Goal: Task Accomplishment & Management: Complete application form

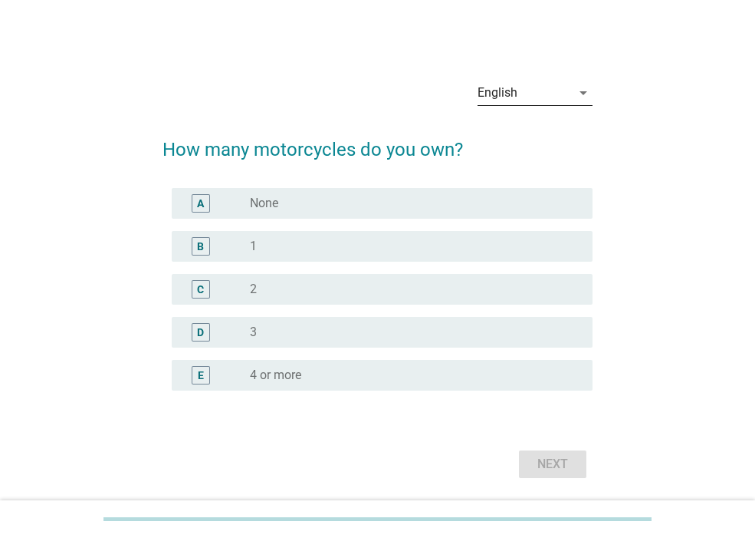
click at [558, 94] on div "English" at bounding box center [525, 93] width 94 height 25
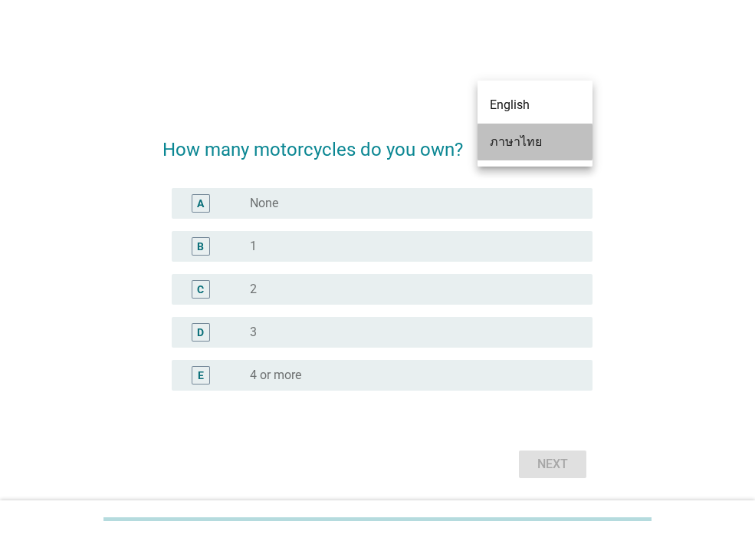
click at [523, 147] on div "ภาษาไทย" at bounding box center [535, 142] width 90 height 18
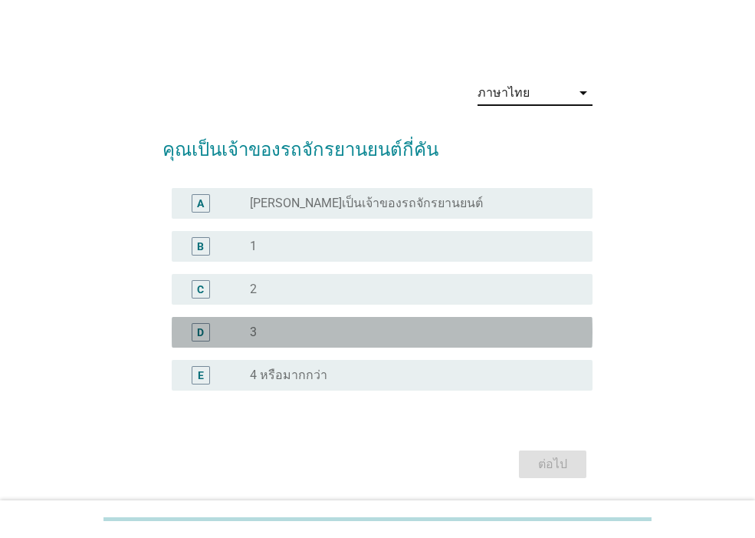
drag, startPoint x: 338, startPoint y: 330, endPoint x: 535, endPoint y: 454, distance: 233.0
click at [338, 330] on div "radio_button_unchecked 3" at bounding box center [409, 331] width 318 height 15
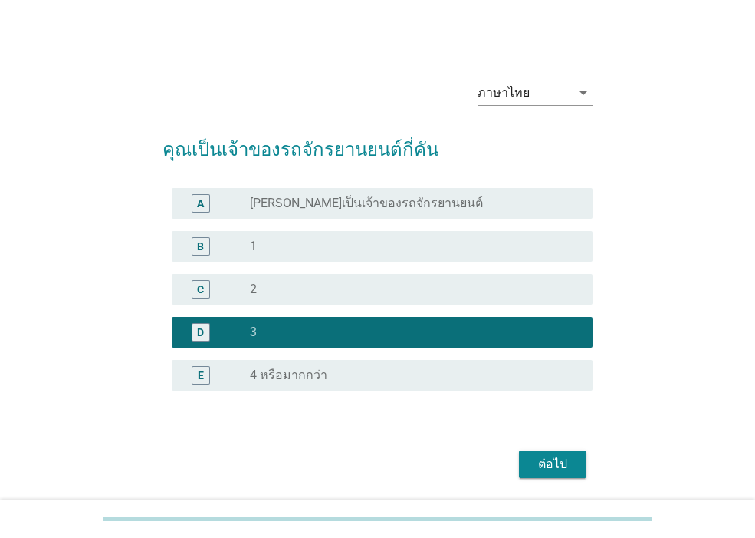
click at [576, 469] on button "ต่อไป" at bounding box center [552, 464] width 67 height 28
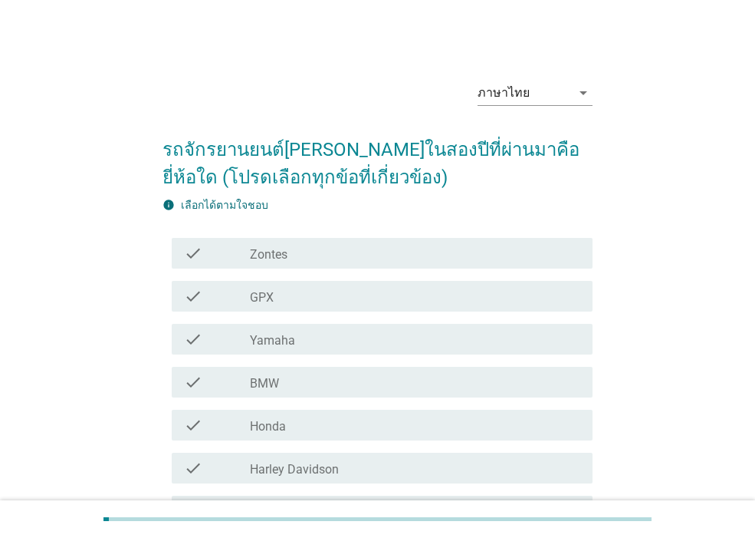
click at [312, 346] on div "check_box_outline_blank Yamaha" at bounding box center [415, 339] width 331 height 18
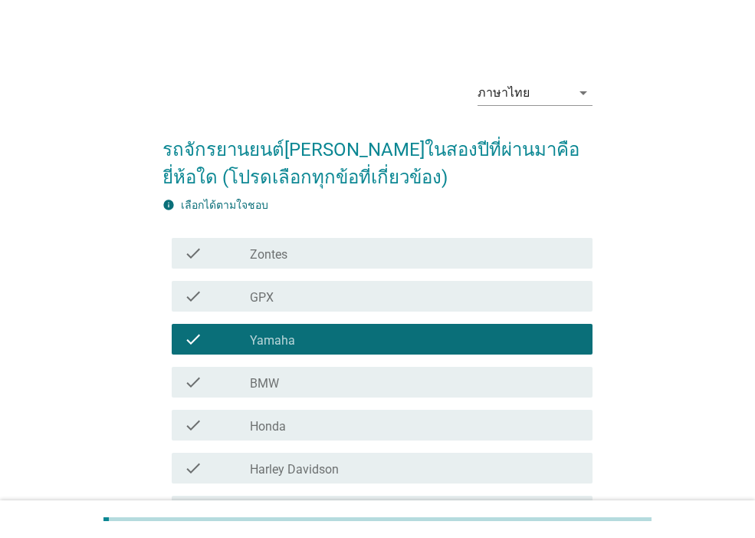
click at [312, 410] on div "check check_box_outline_blank Honda" at bounding box center [382, 425] width 421 height 31
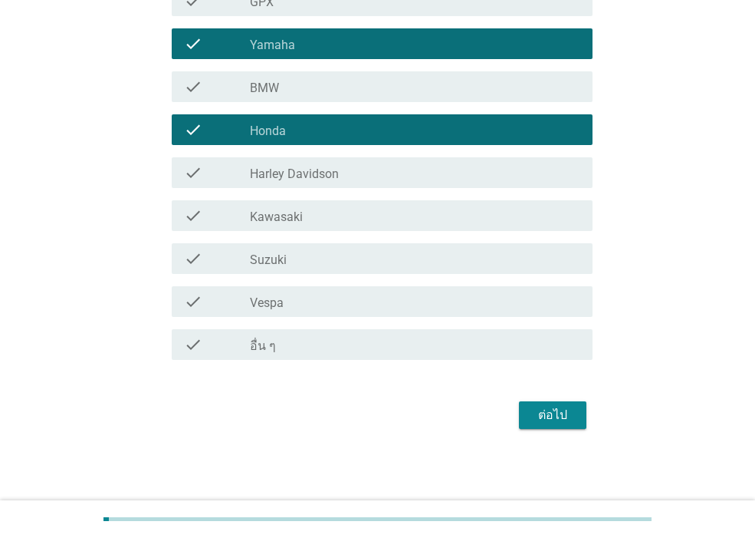
scroll to position [296, 0]
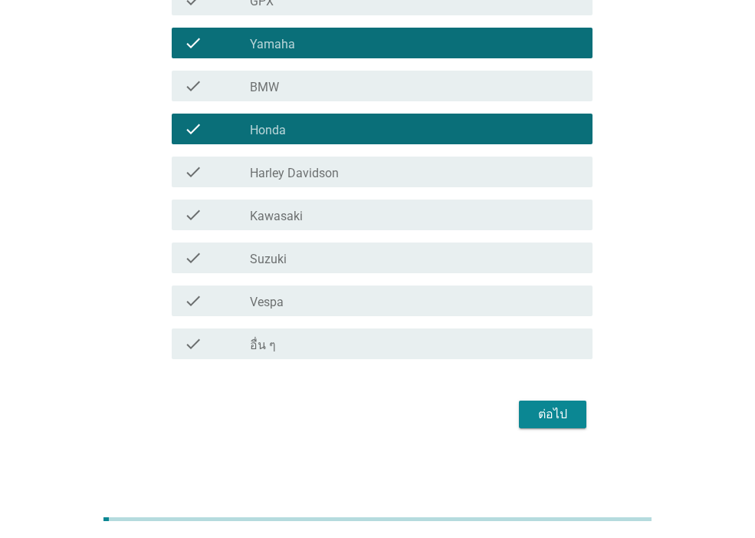
click at [561, 411] on div "ต่อไป" at bounding box center [552, 414] width 43 height 18
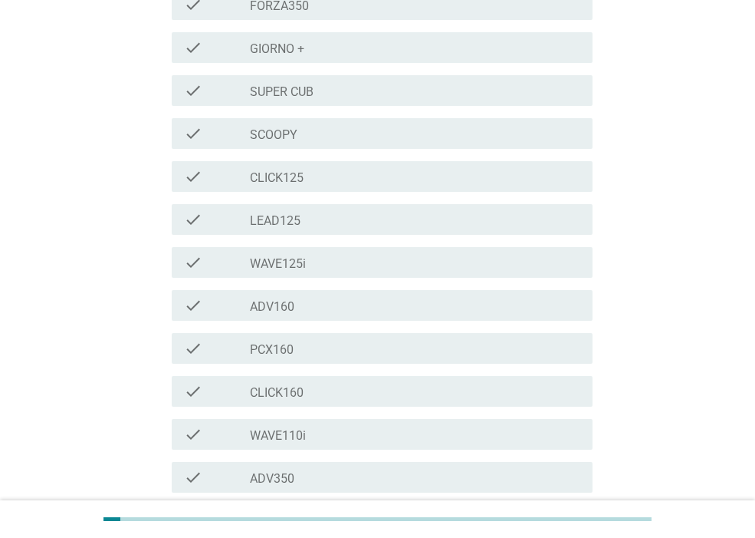
scroll to position [184, 0]
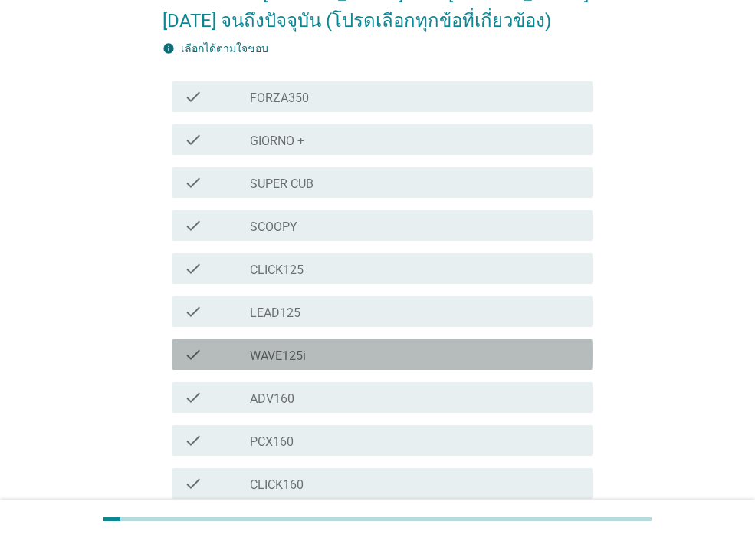
click at [317, 345] on div "check_box_outline_blank WAVE125i" at bounding box center [415, 354] width 331 height 18
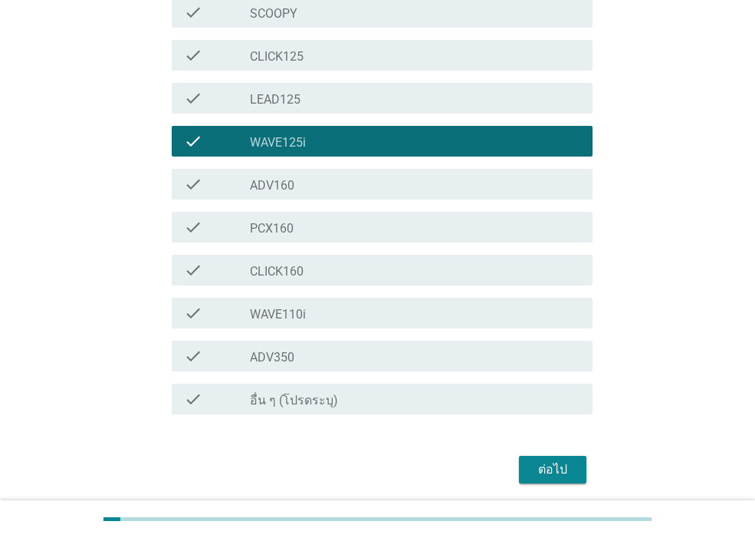
scroll to position [425, 0]
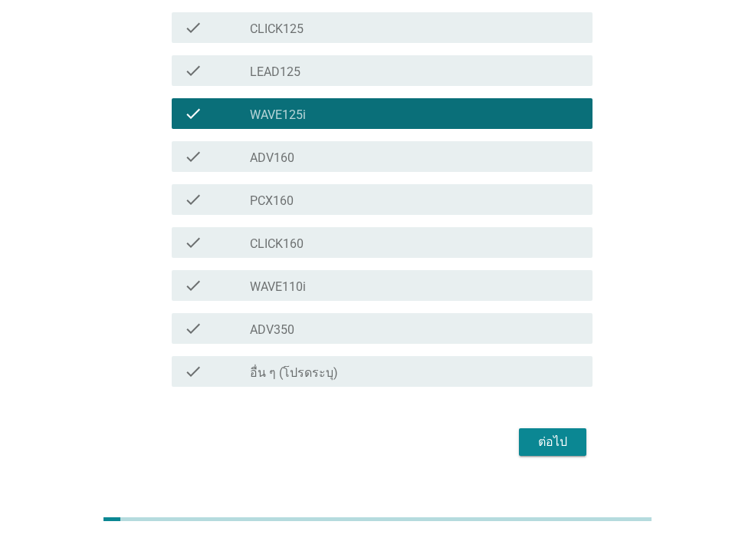
click at [518, 423] on div "ต่อไป" at bounding box center [378, 441] width 430 height 37
click at [537, 433] on div "ต่อไป" at bounding box center [552, 442] width 43 height 18
